Goal: Task Accomplishment & Management: Use online tool/utility

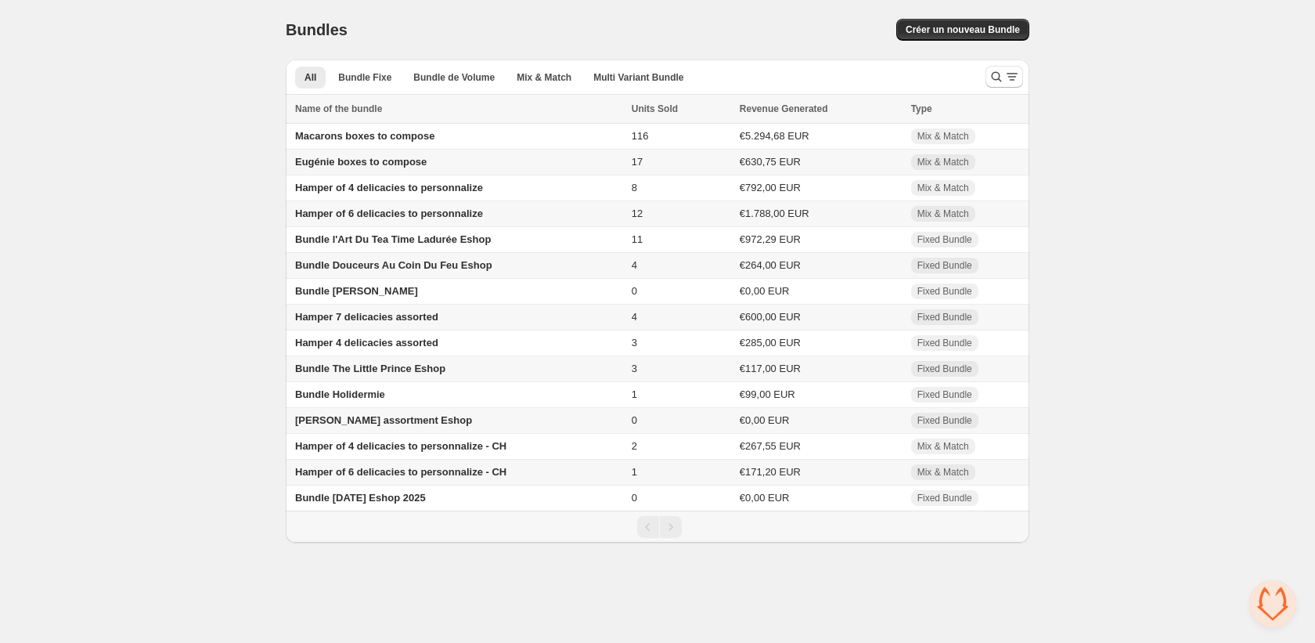
click at [421, 374] on span "Bundle The Little Prince Eshop" at bounding box center [370, 369] width 150 height 12
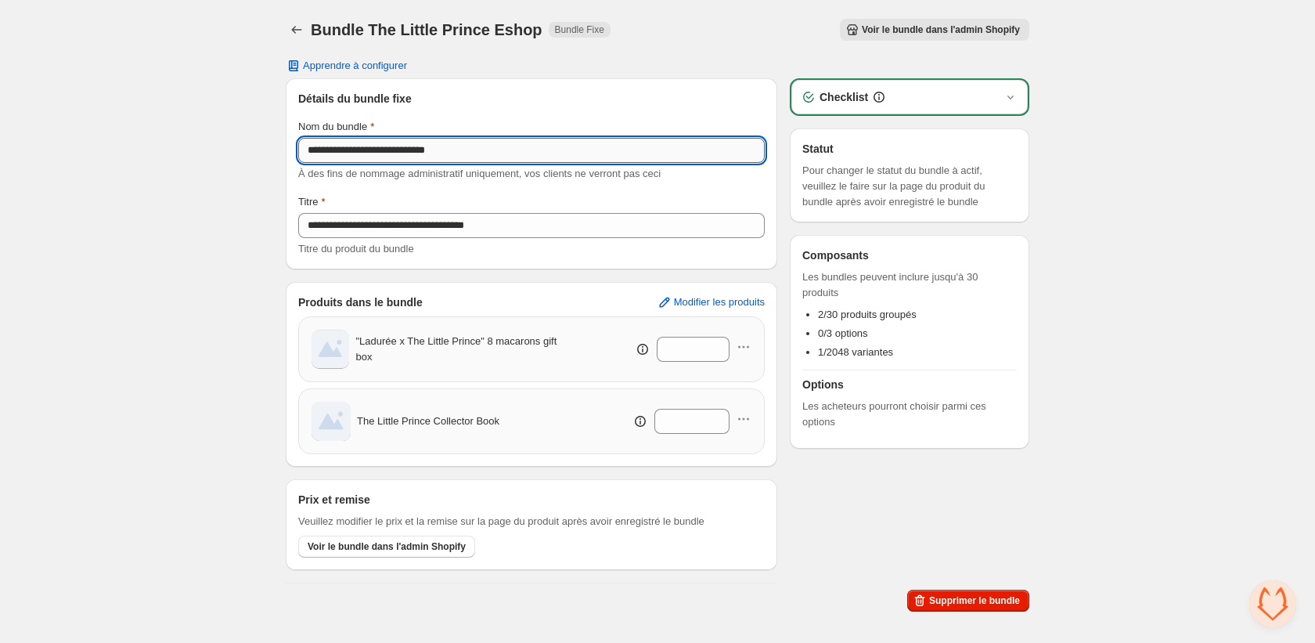
click at [387, 159] on input "**********" at bounding box center [531, 150] width 467 height 25
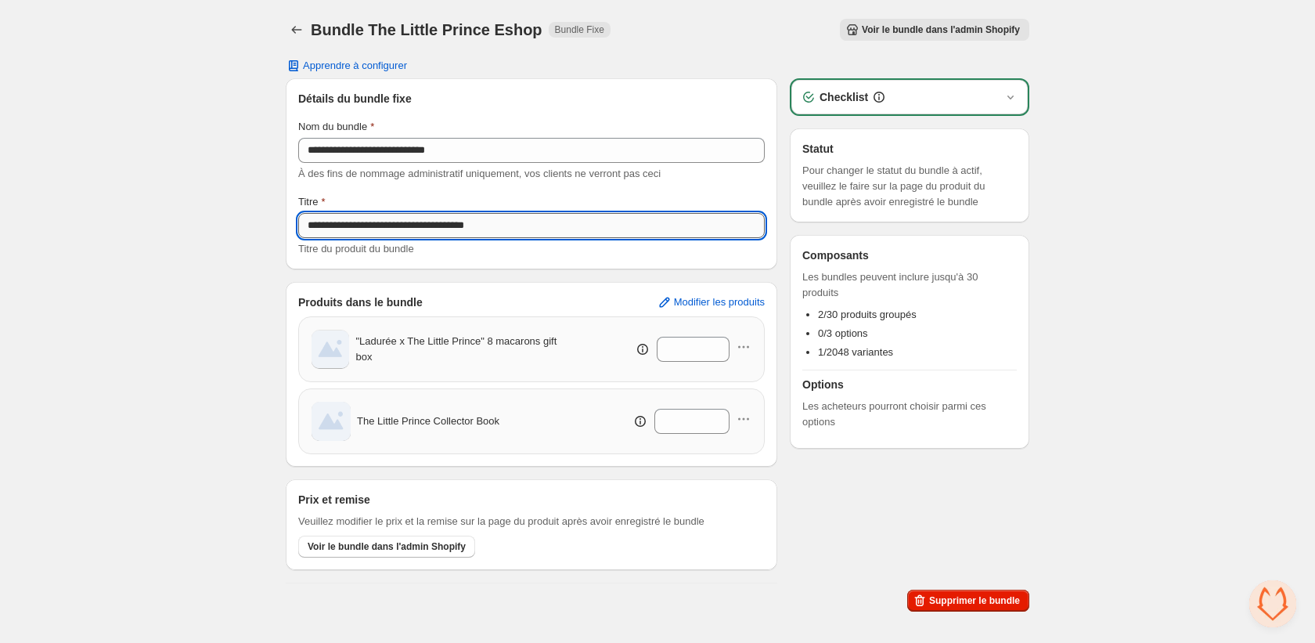
click at [594, 229] on input "**********" at bounding box center [531, 225] width 467 height 25
click at [290, 29] on icon "Back" at bounding box center [297, 30] width 16 height 16
